Goal: Information Seeking & Learning: Learn about a topic

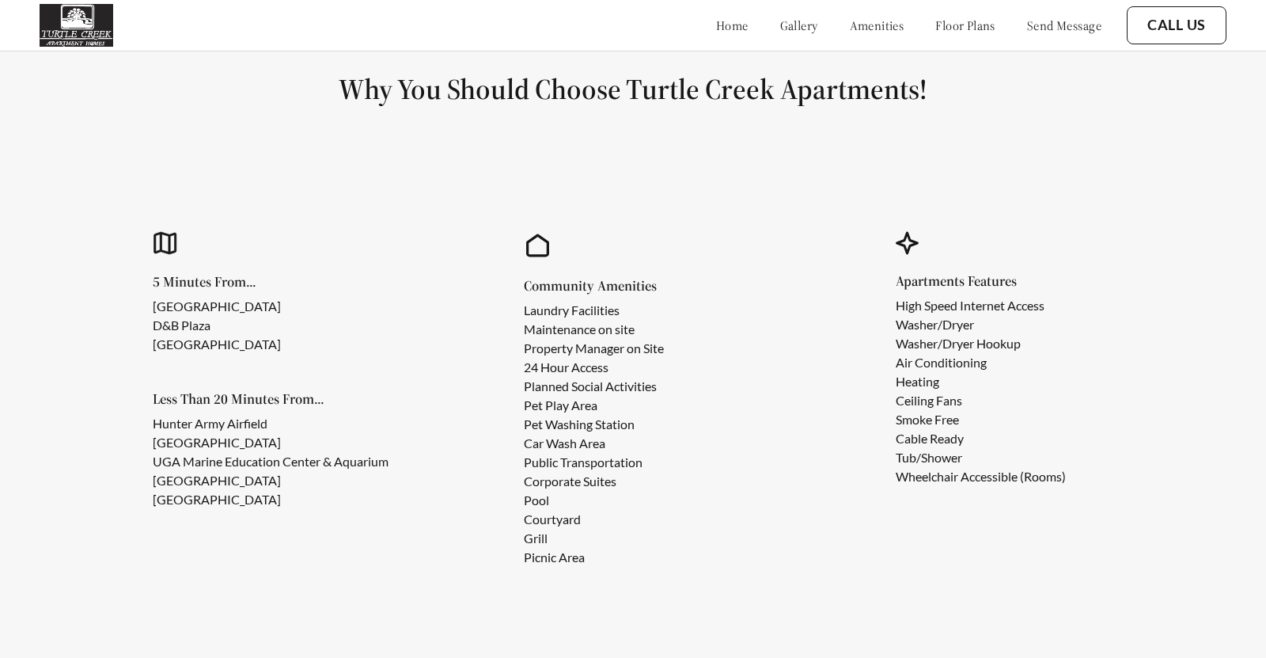
scroll to position [1362, 0]
drag, startPoint x: 525, startPoint y: 479, endPoint x: 620, endPoint y: 475, distance: 95.0
click at [620, 475] on li "Corporate Suites" at bounding box center [594, 481] width 140 height 19
copy li "Corporate Suites"
click at [810, 418] on div "5 Minutes From... [GEOGRAPHIC_DATA] Less Than 20 Minutes From... Hunter Army Ai…" at bounding box center [632, 401] width 1071 height 434
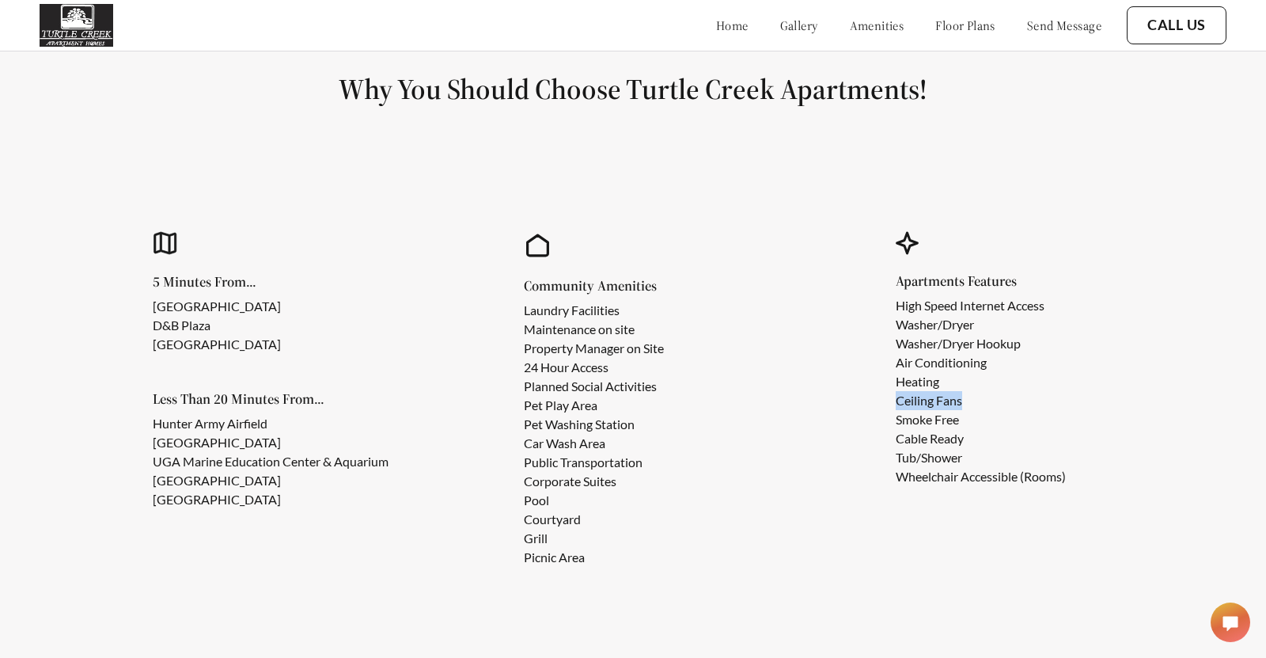
drag, startPoint x: 894, startPoint y: 404, endPoint x: 964, endPoint y: 400, distance: 69.7
click at [964, 400] on div "Apartments Features High Speed Internet Access Washer/Dryer Washer/Dryer Hookup…" at bounding box center [1004, 401] width 328 height 434
copy li "Ceiling Fans"
click at [626, 421] on li "Pet Washing Station" at bounding box center [594, 424] width 140 height 19
drag, startPoint x: 525, startPoint y: 314, endPoint x: 628, endPoint y: 303, distance: 104.2
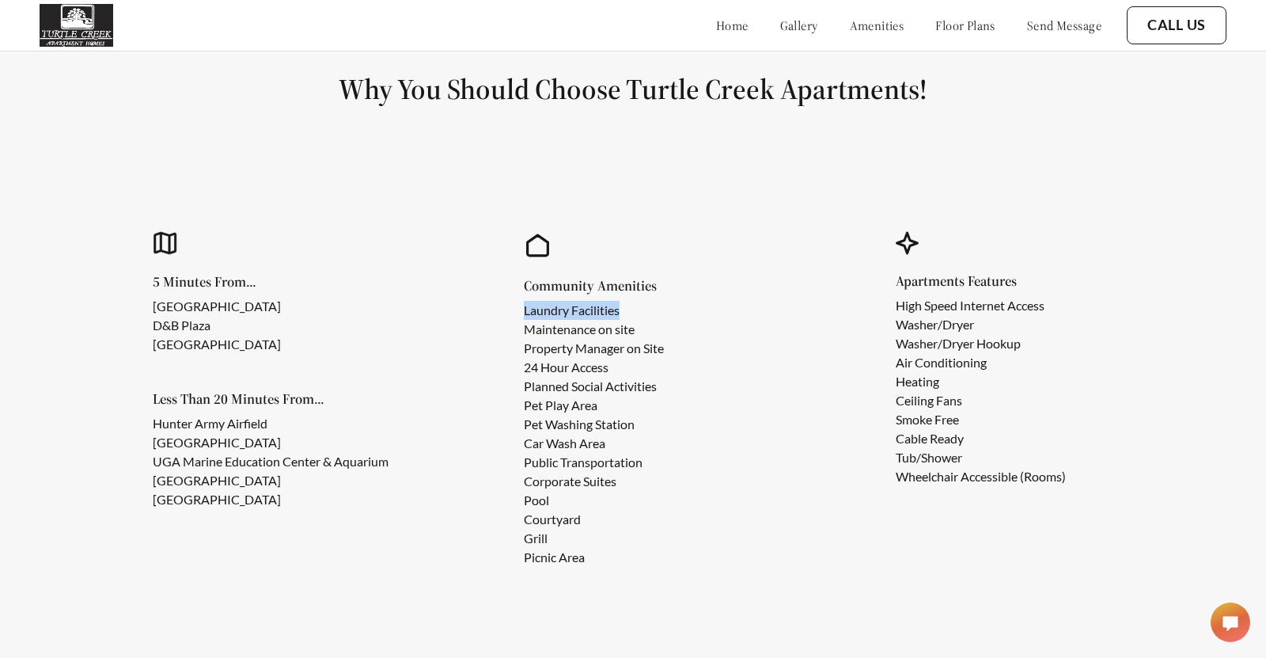
click at [628, 303] on li "Laundry Facilities" at bounding box center [594, 310] width 140 height 19
copy li "Laundry Facilities"
click at [702, 317] on div "Community Amenities Laundry Facilities Maintenance on site Property Manager on …" at bounding box center [660, 423] width 273 height 288
drag, startPoint x: 526, startPoint y: 466, endPoint x: 669, endPoint y: 470, distance: 143.3
click at [669, 470] on ul "Laundry Facilities Maintenance on site Property Manager on Site 24 Hour Access …" at bounding box center [606, 434] width 165 height 266
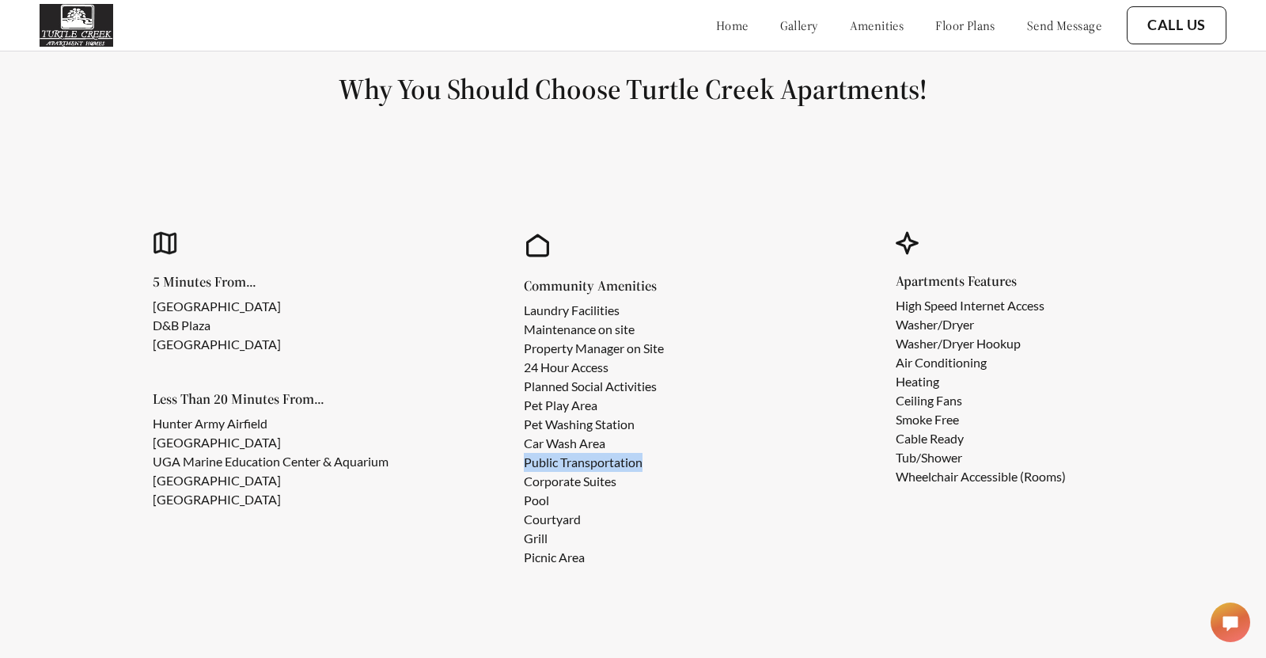
copy li "Public Transportation"
drag, startPoint x: 525, startPoint y: 383, endPoint x: 695, endPoint y: 390, distance: 170.3
click at [695, 390] on div "Community Amenities Laundry Facilities Maintenance on site Property Manager on …" at bounding box center [660, 423] width 273 height 288
copy li "Planned Social Activities"
